Goal: Check status

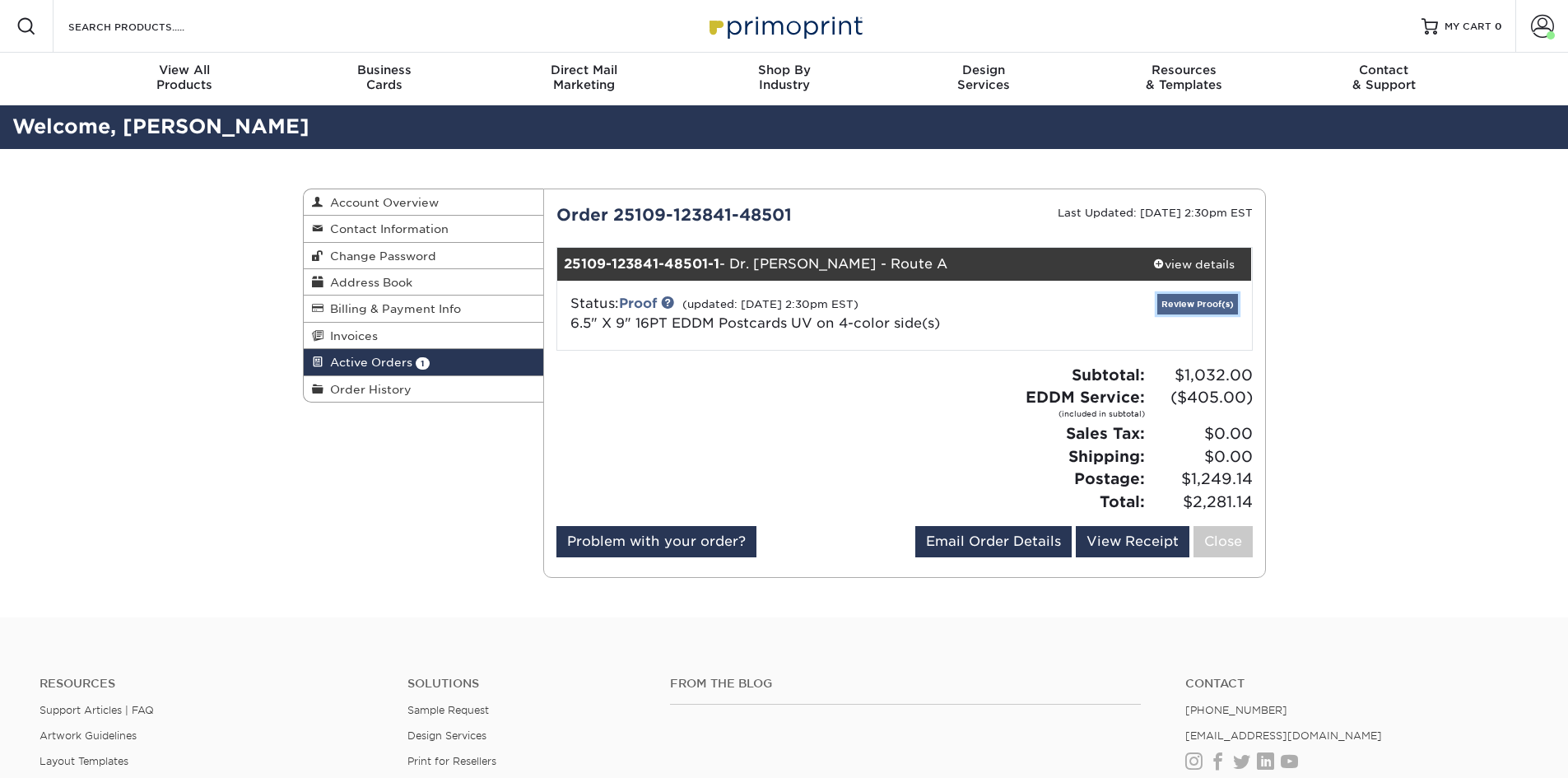
click at [1191, 302] on link "Review Proof(s)" at bounding box center [1197, 305] width 80 height 20
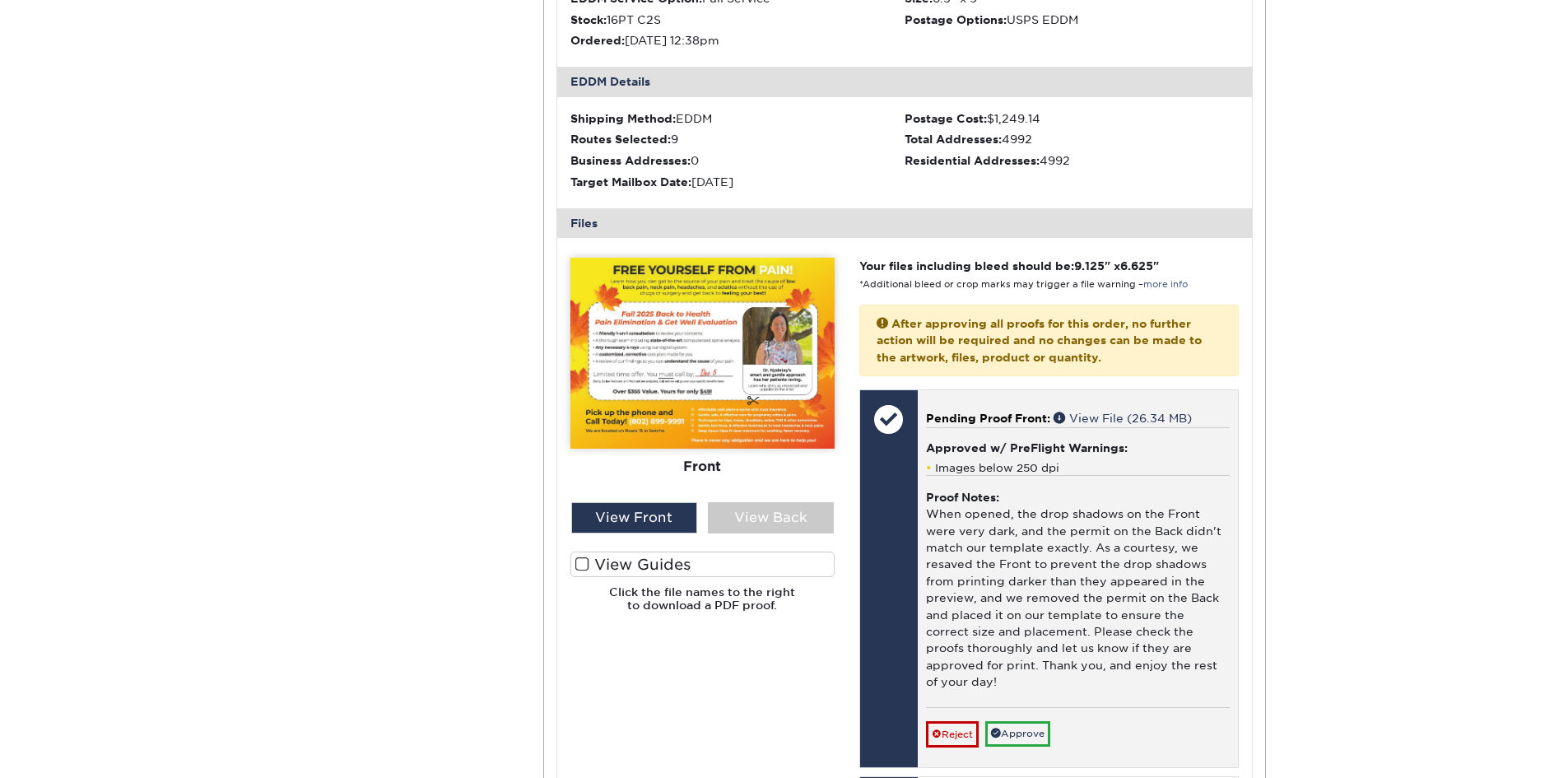
scroll to position [933, 0]
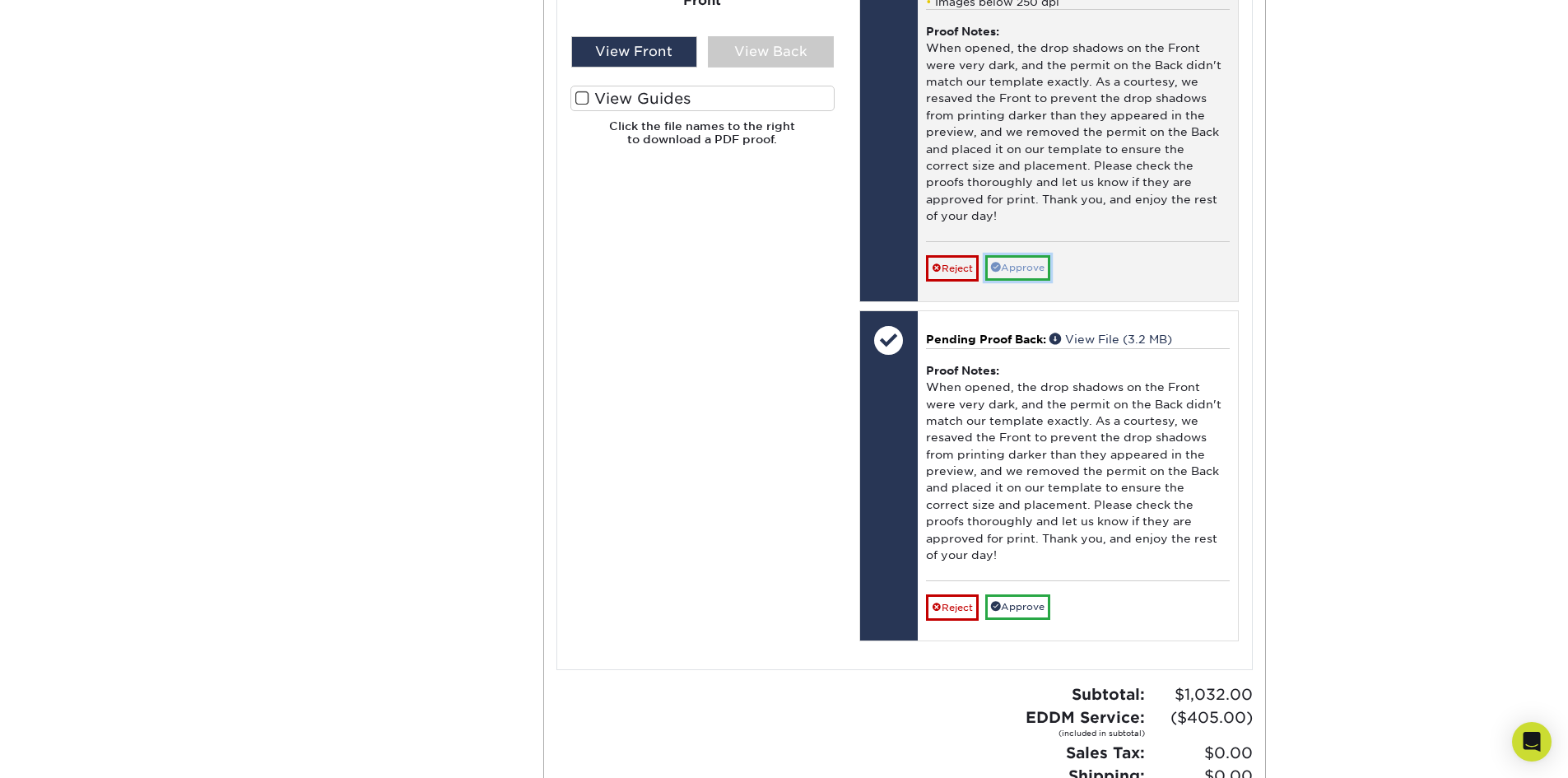
click at [1011, 256] on link "Approve" at bounding box center [1017, 269] width 65 height 26
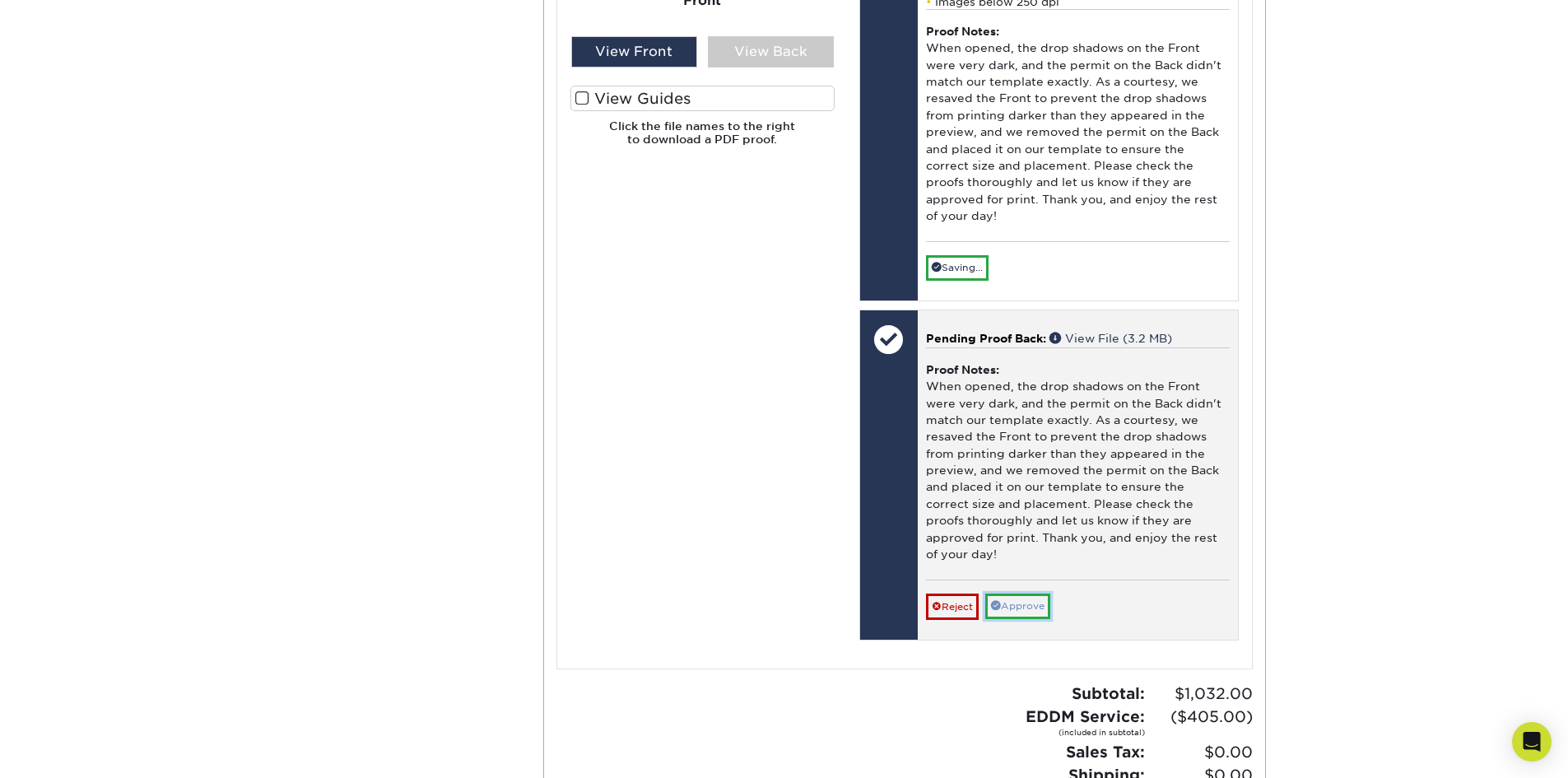
click at [1014, 593] on link "Approve" at bounding box center [1017, 606] width 65 height 26
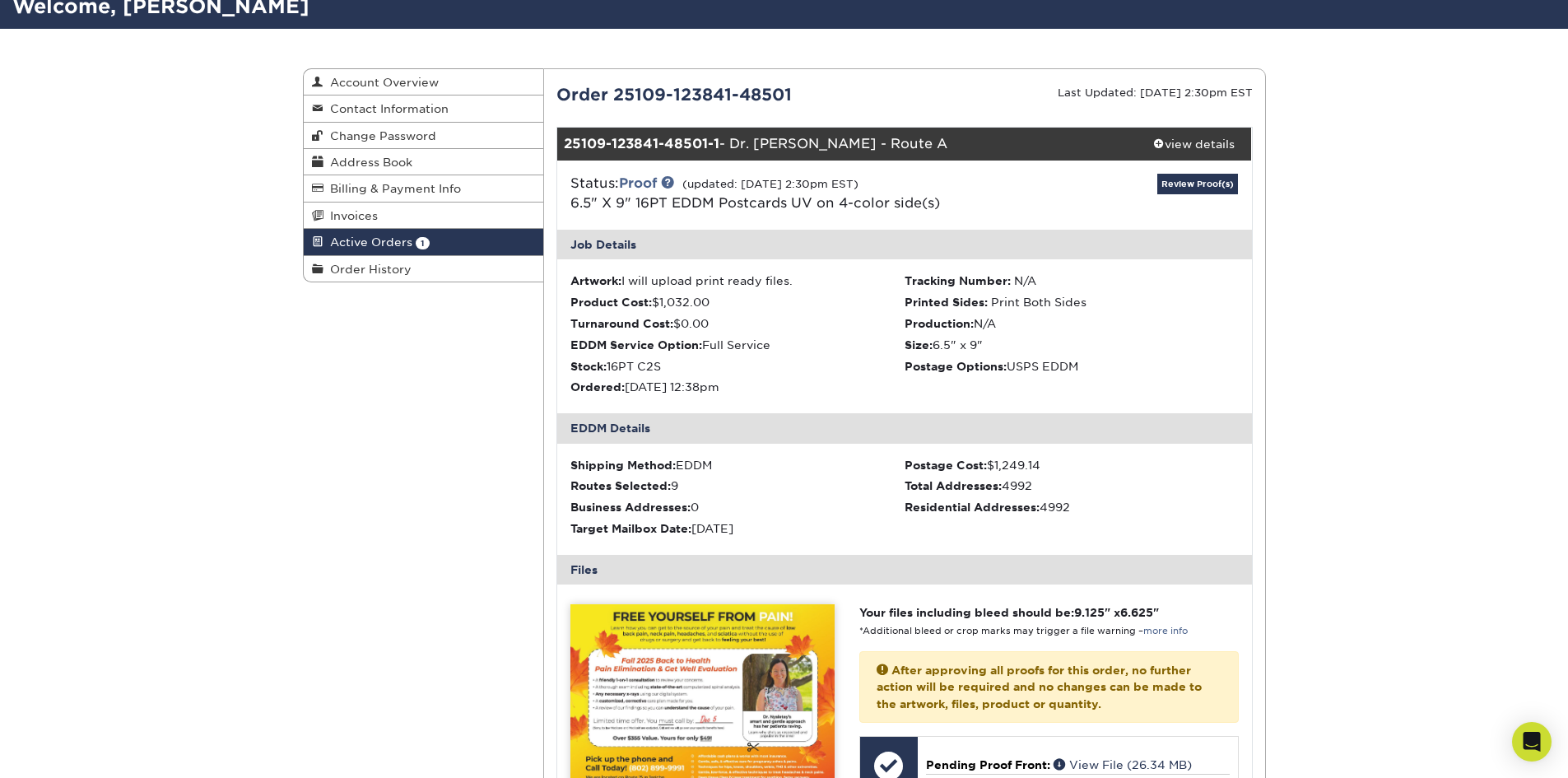
scroll to position [467, 0]
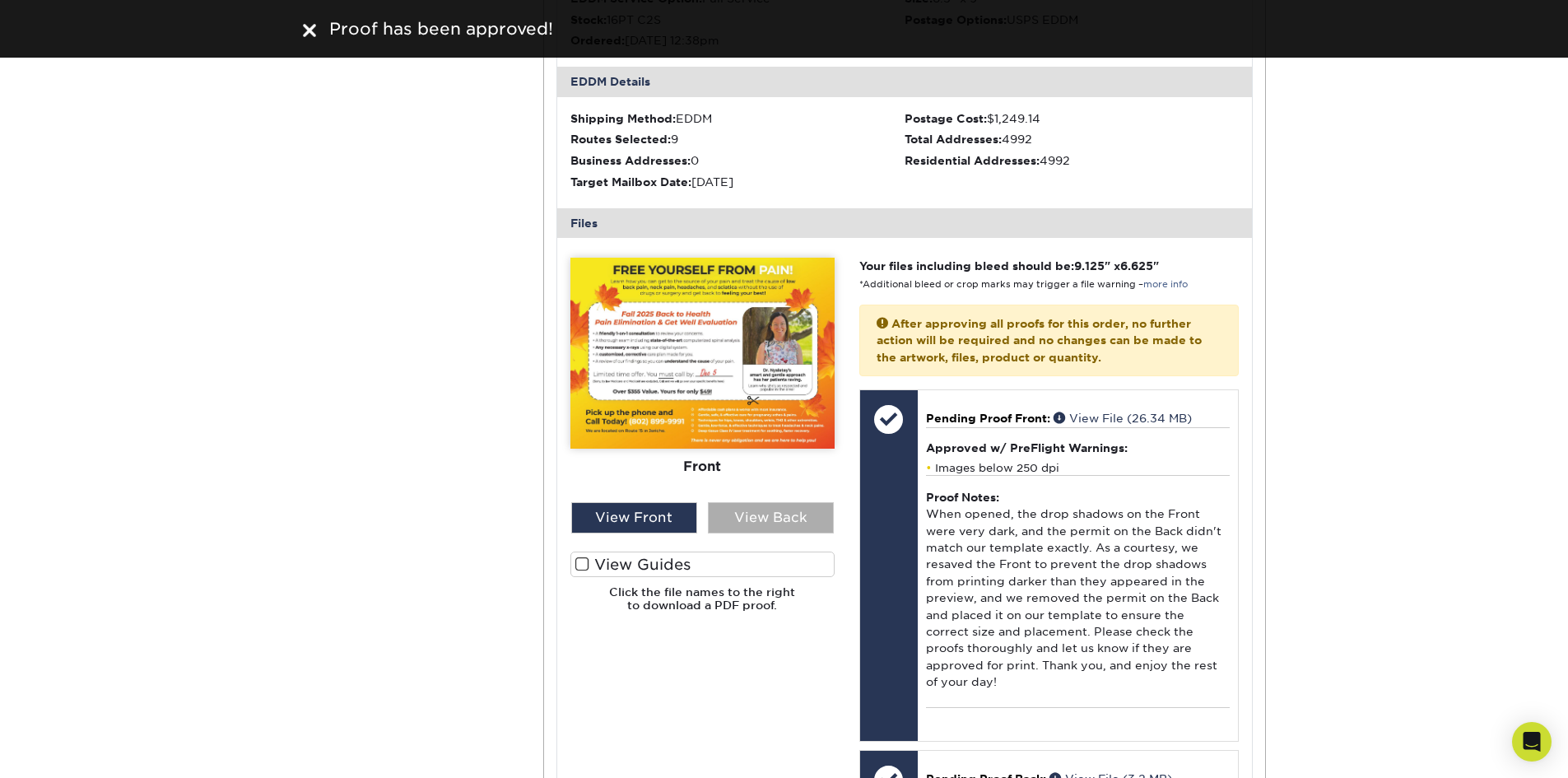
click at [758, 517] on div "View Back" at bounding box center [770, 518] width 126 height 31
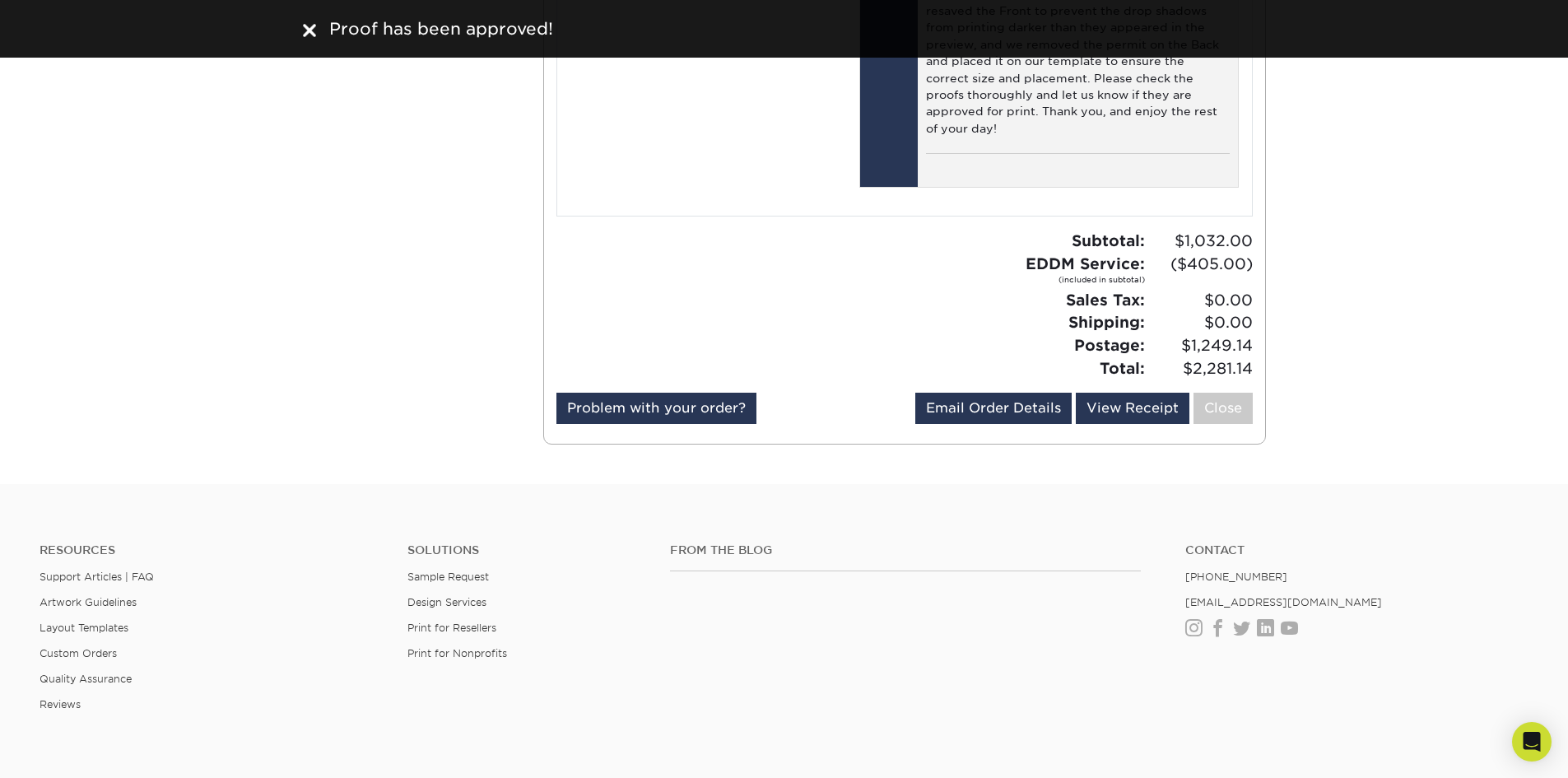
scroll to position [1488, 0]
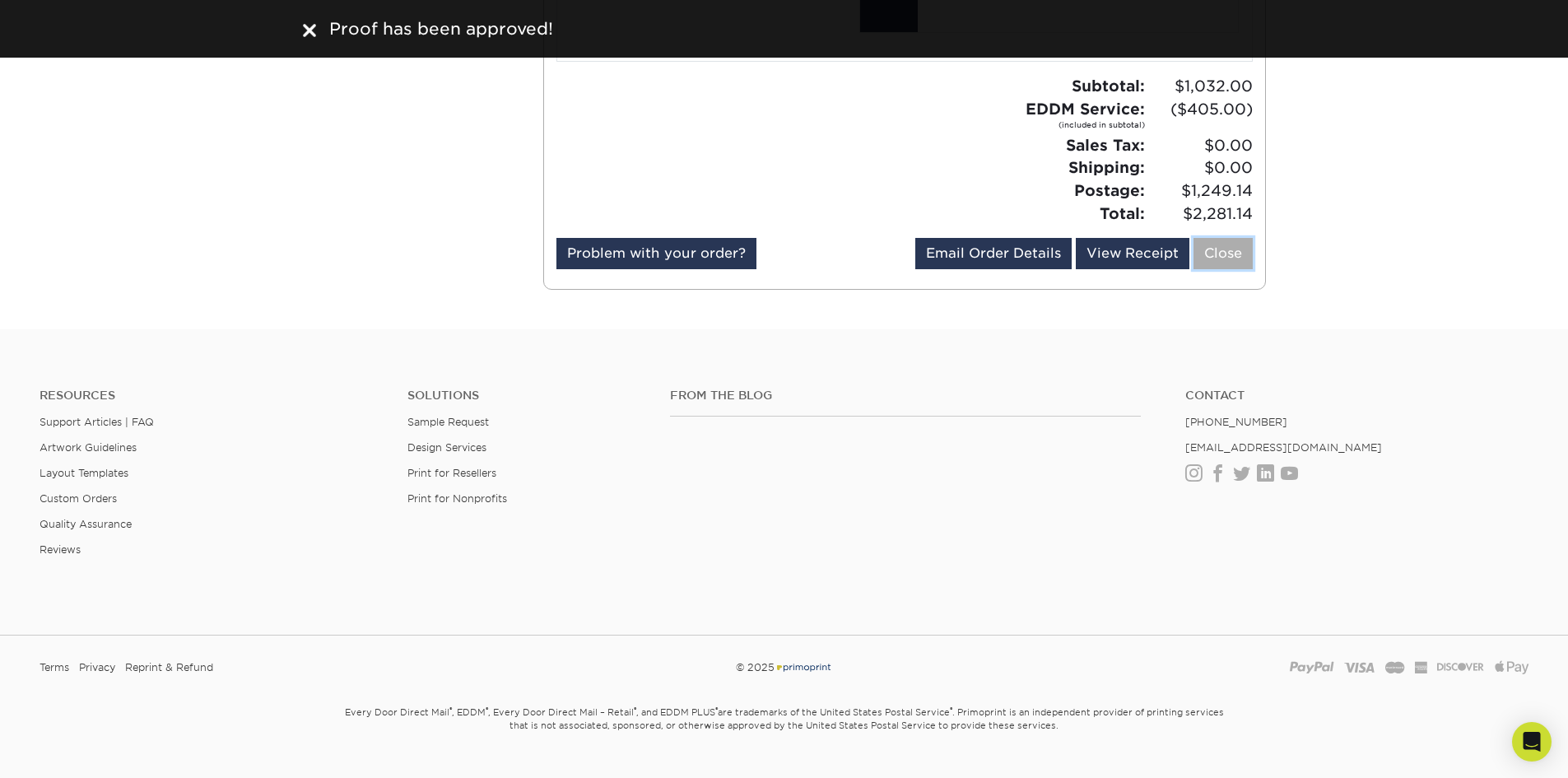
click at [1229, 238] on link "Close" at bounding box center [1223, 254] width 59 height 31
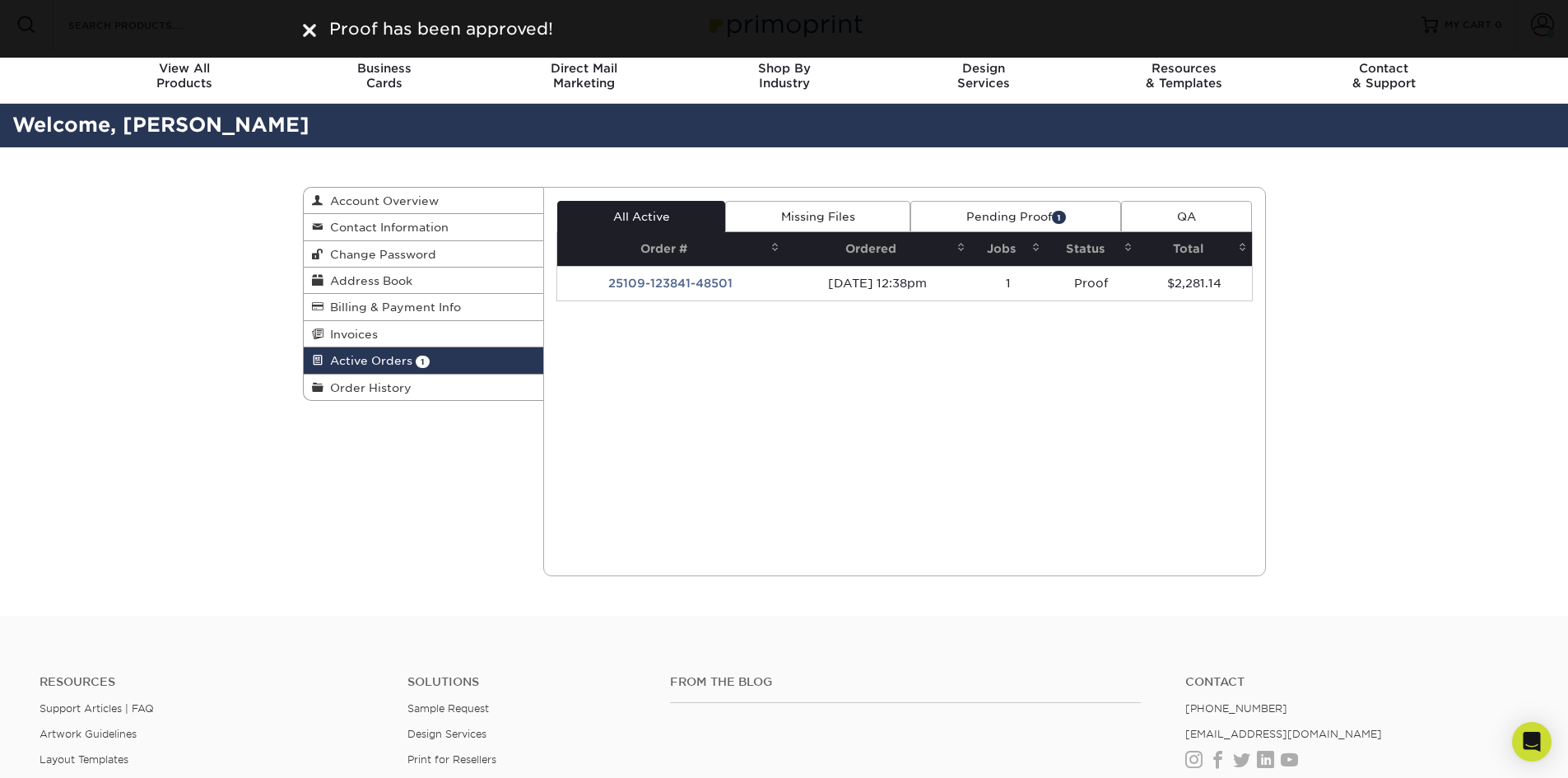
scroll to position [0, 0]
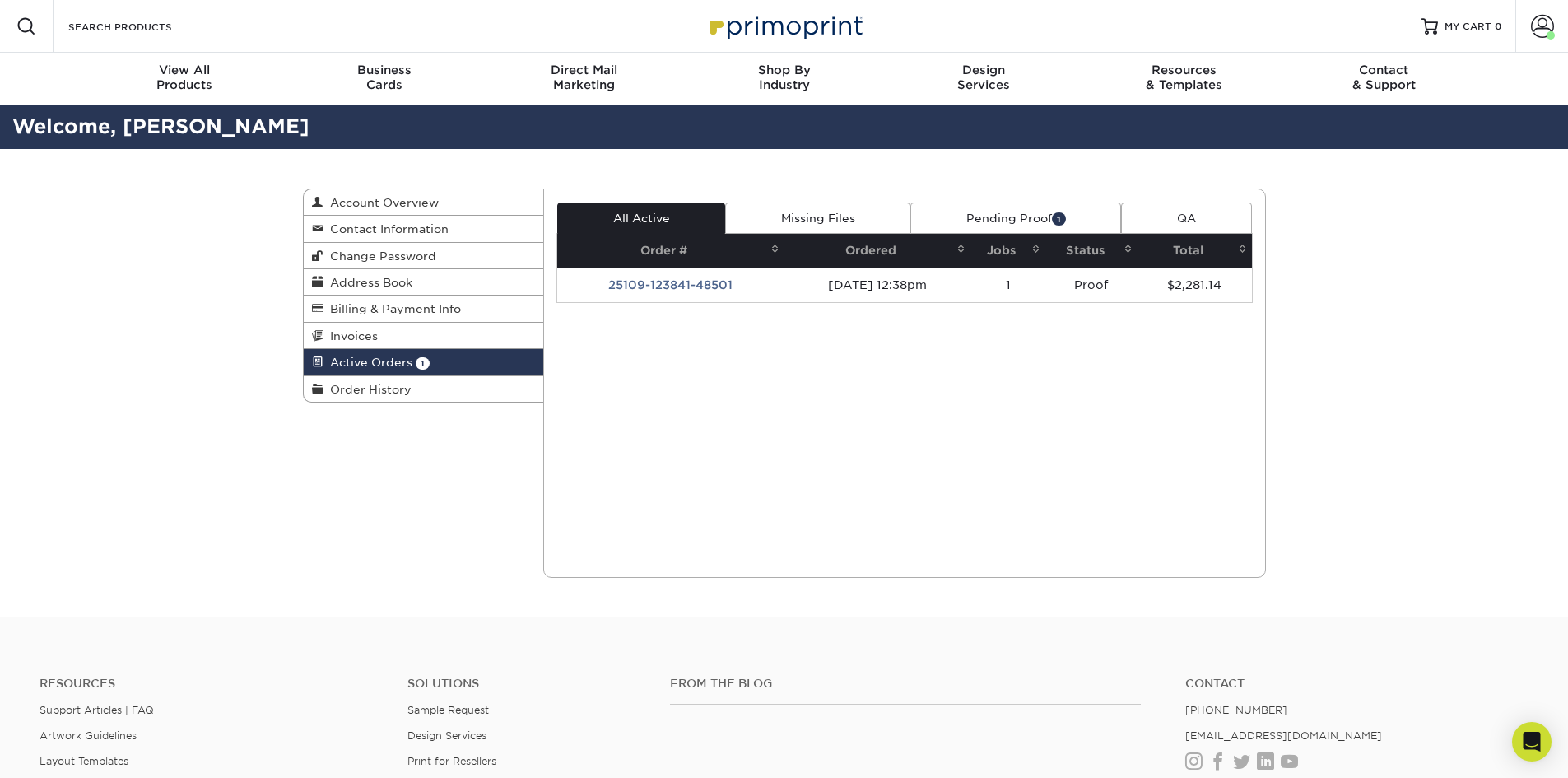
click at [979, 218] on link "Pending Proof 1" at bounding box center [1016, 218] width 210 height 31
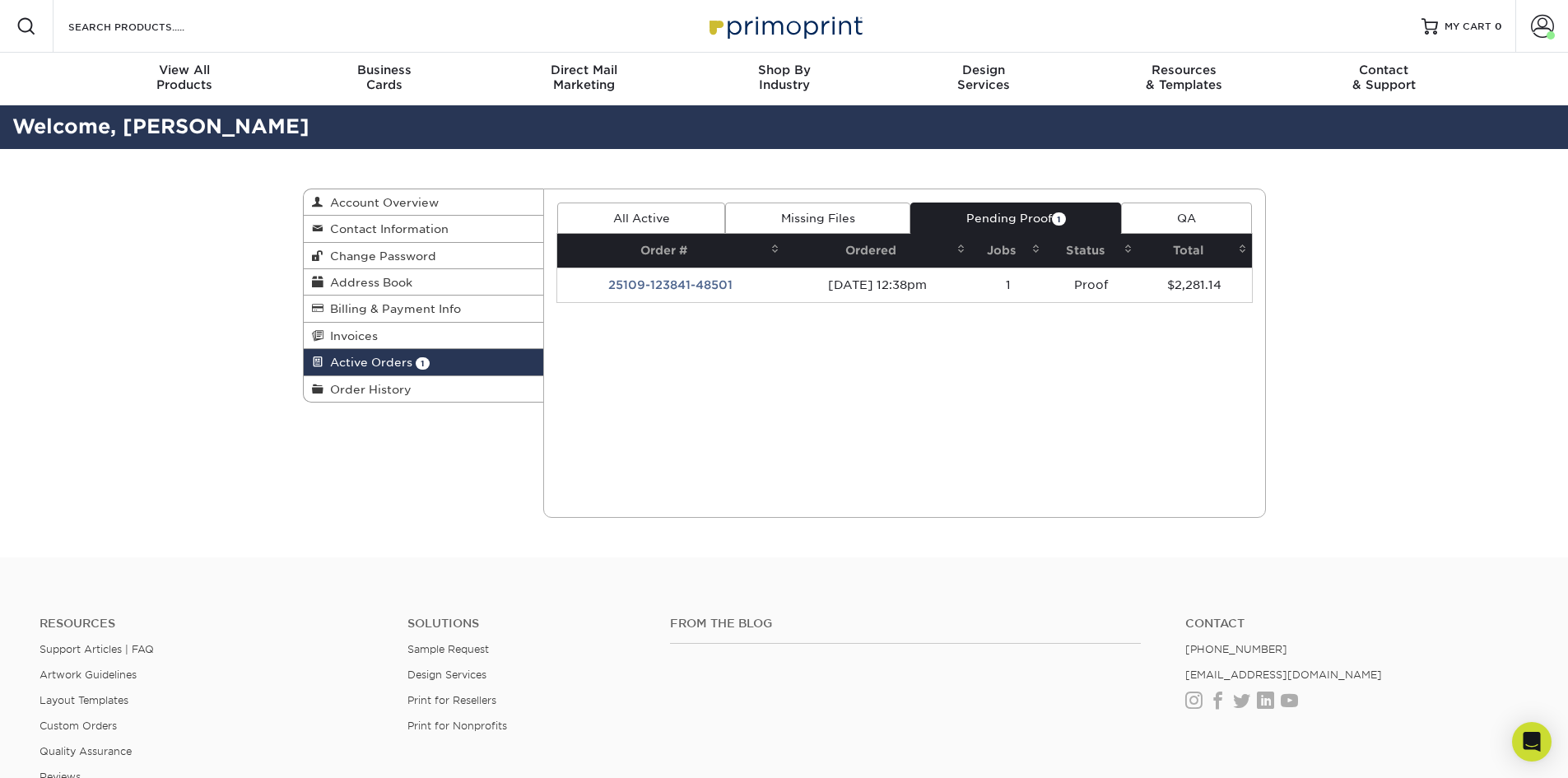
click at [979, 218] on link "Pending Proof 1" at bounding box center [1016, 218] width 210 height 31
click at [808, 218] on link "Missing Files" at bounding box center [817, 218] width 185 height 31
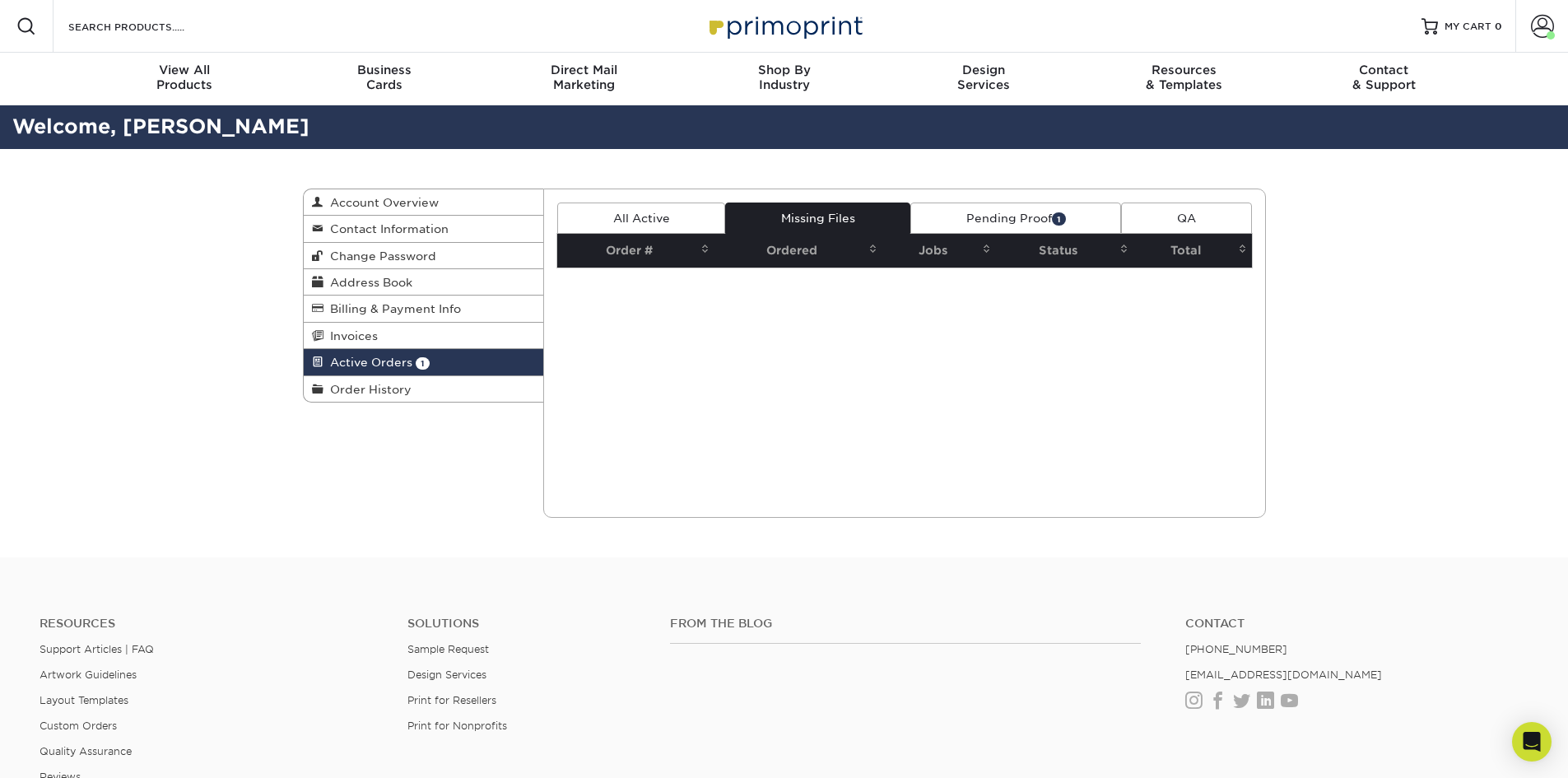
click at [639, 214] on link "All Active" at bounding box center [641, 218] width 168 height 31
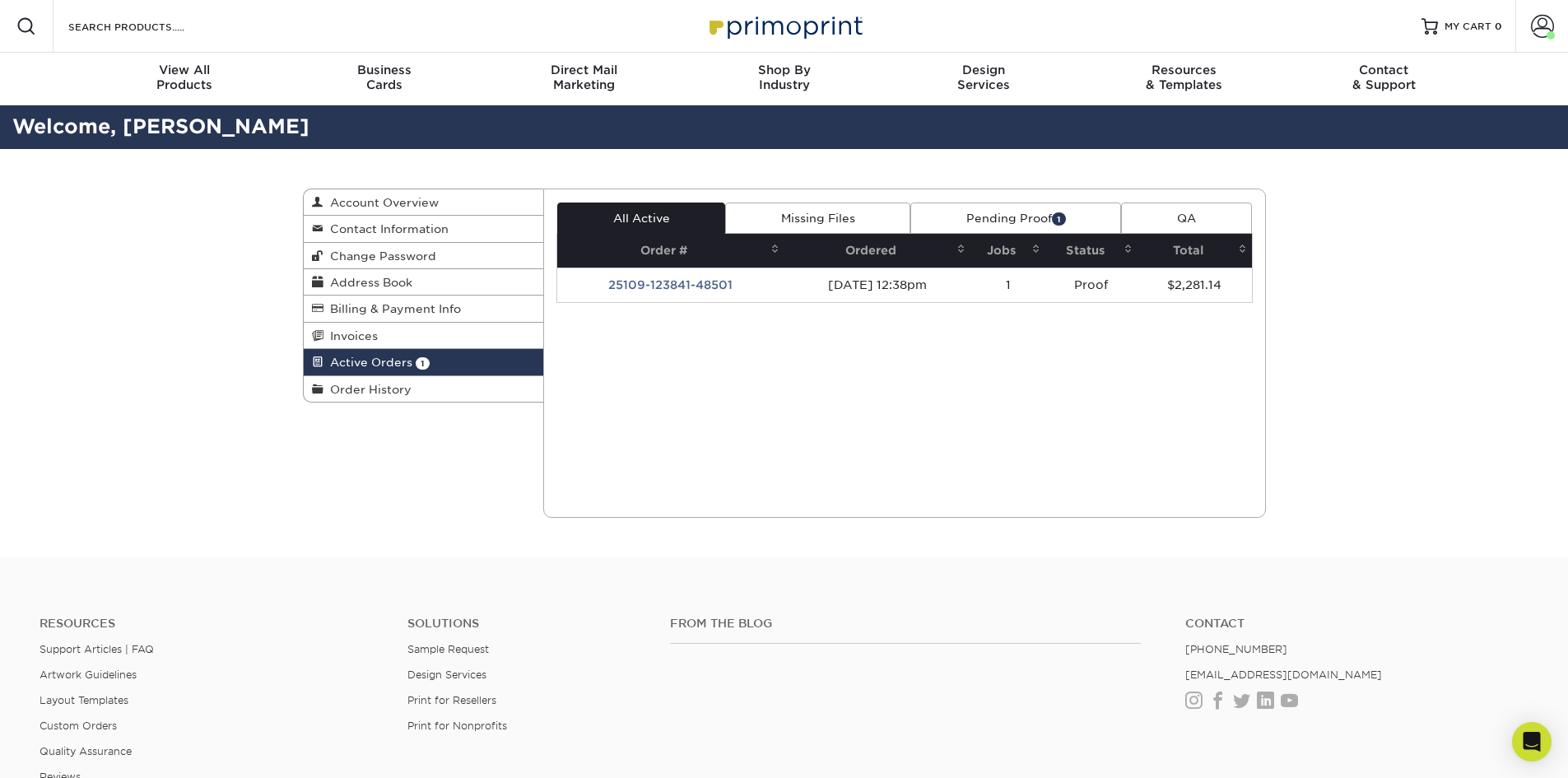
click at [1030, 218] on link "Pending Proof 1" at bounding box center [1016, 218] width 210 height 31
